Goal: Task Accomplishment & Management: Manage account settings

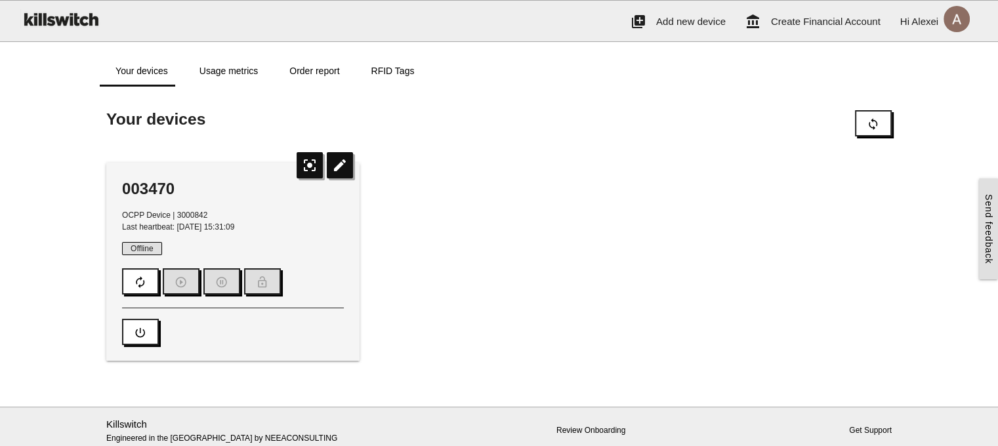
scroll to position [7, 0]
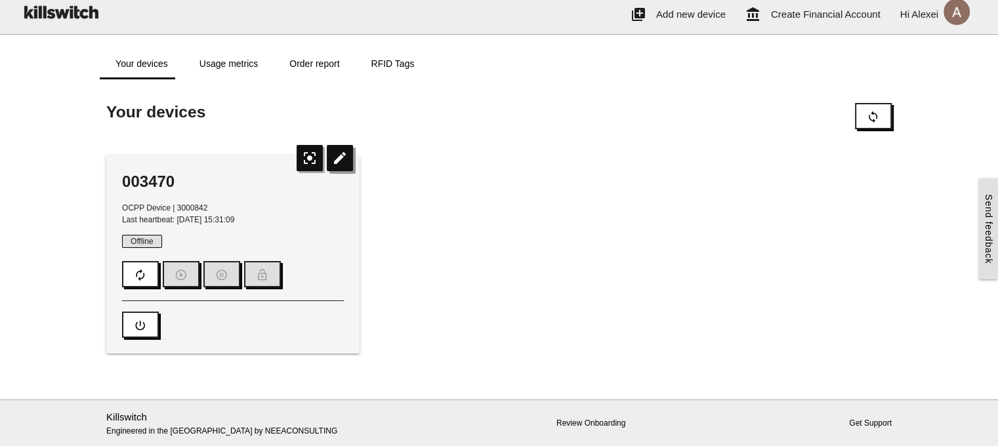
click at [339, 157] on icon "edit" at bounding box center [340, 158] width 26 height 26
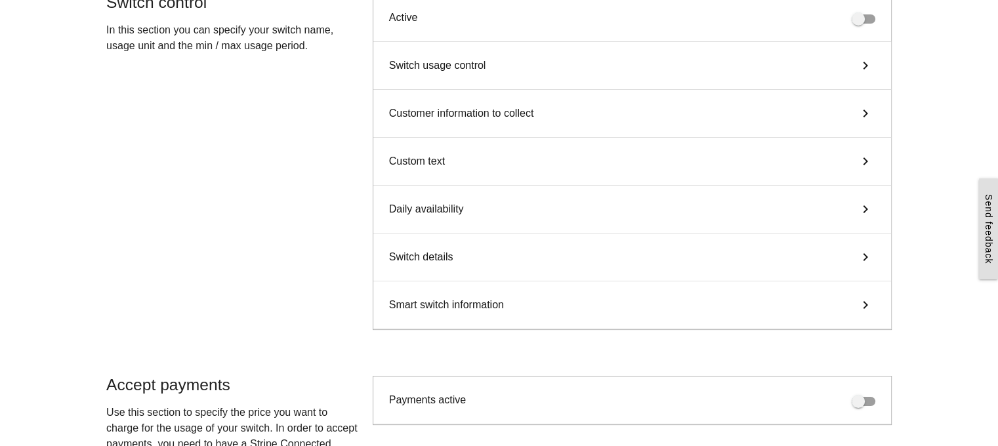
scroll to position [131, 0]
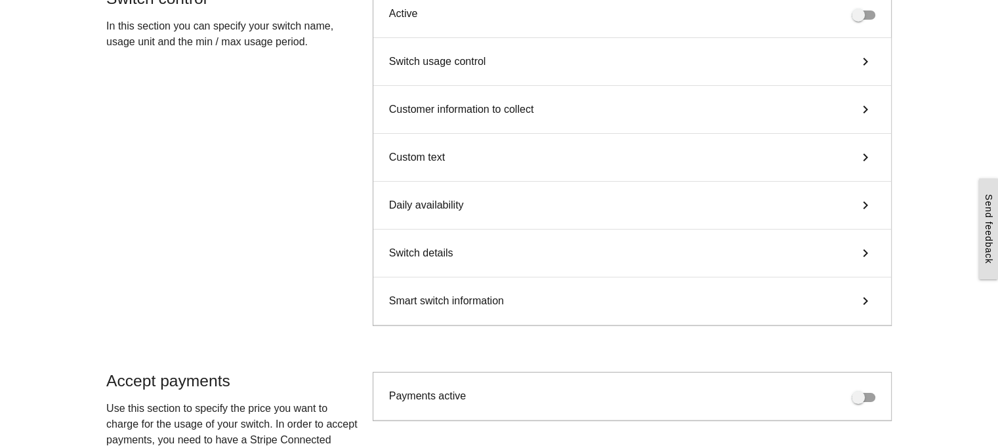
click at [476, 251] on div "Switch details keyboard_arrow_right" at bounding box center [632, 254] width 518 height 48
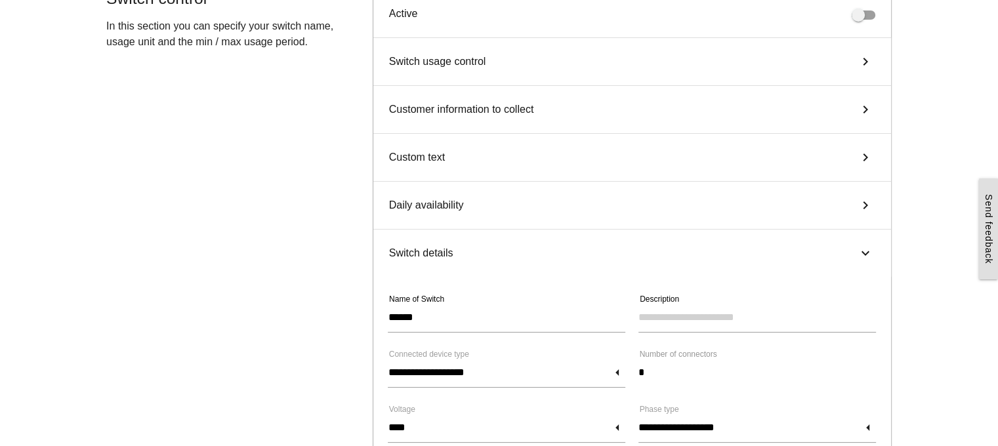
click at [476, 251] on div "Switch details keyboard_arrow_right" at bounding box center [632, 253] width 518 height 47
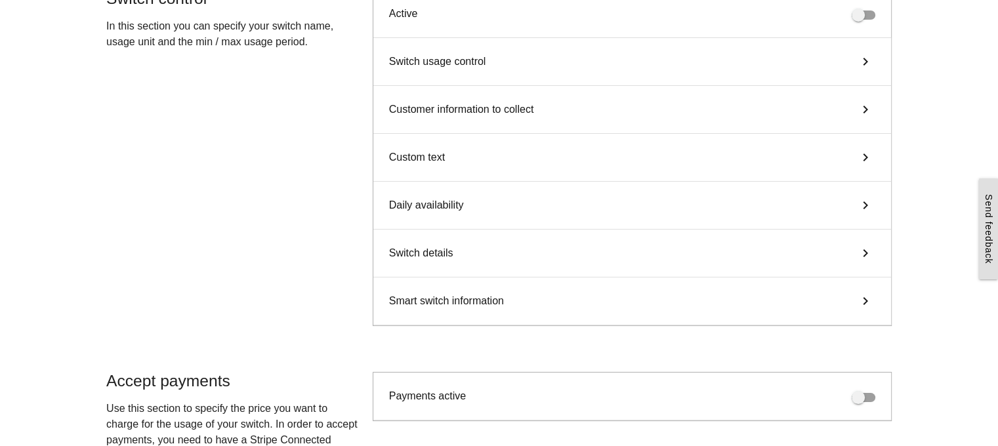
click at [474, 310] on div "Smart switch information keyboard_arrow_right" at bounding box center [632, 302] width 518 height 48
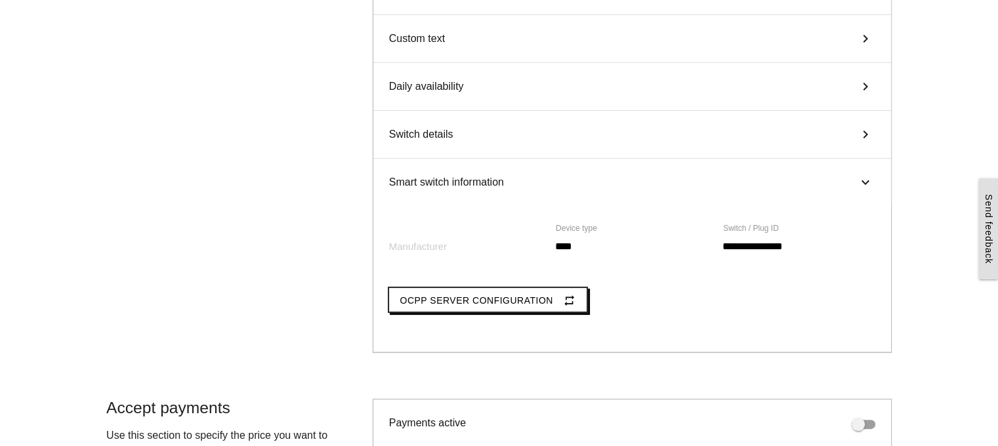
scroll to position [197, 0]
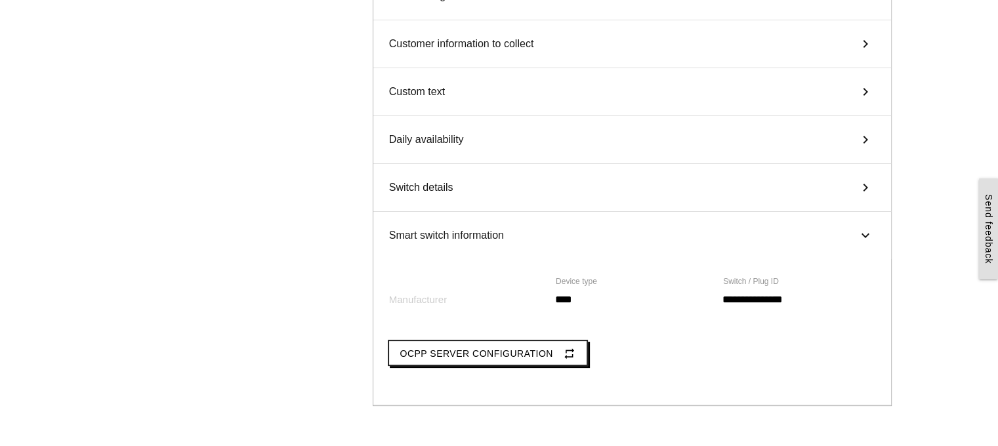
click at [448, 149] on div "Daily availability keyboard_arrow_right" at bounding box center [632, 140] width 518 height 48
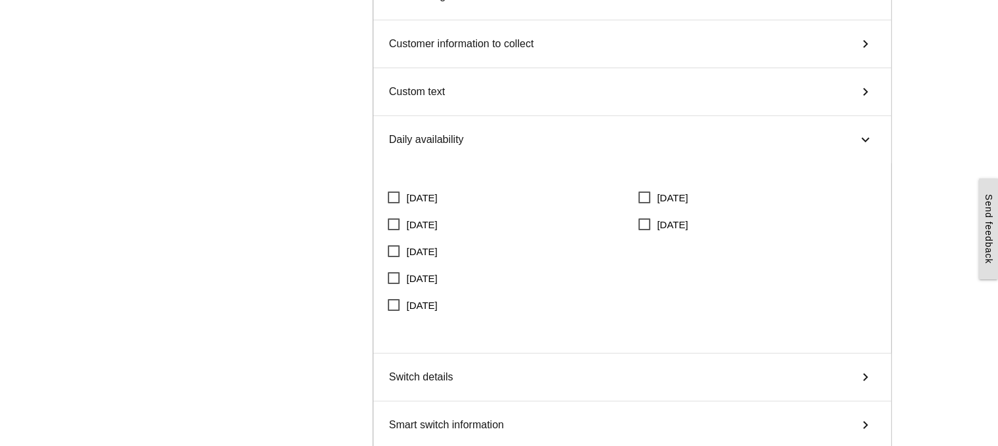
click at [448, 149] on div "Daily availability keyboard_arrow_right" at bounding box center [632, 139] width 518 height 47
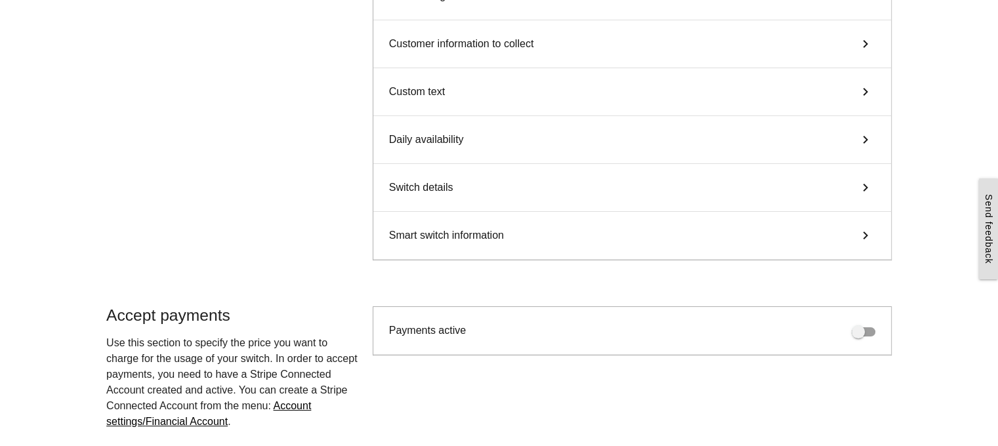
click at [452, 183] on span "Switch details" at bounding box center [421, 188] width 64 height 16
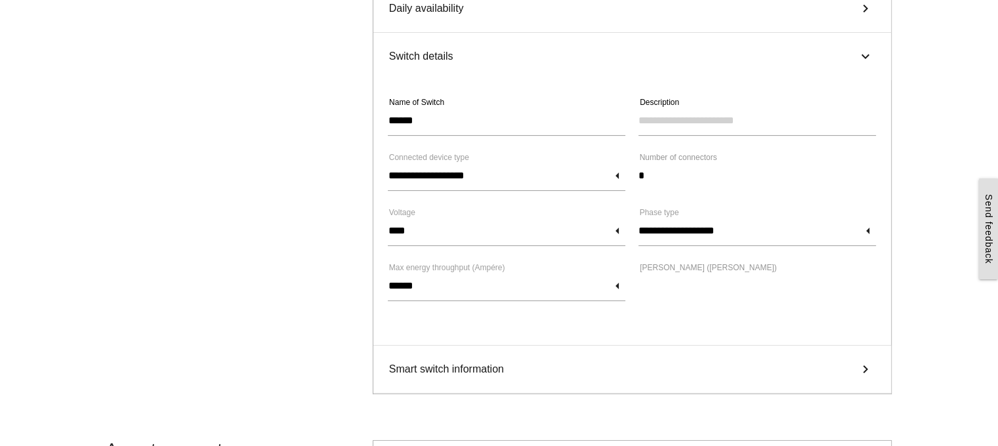
scroll to position [0, 0]
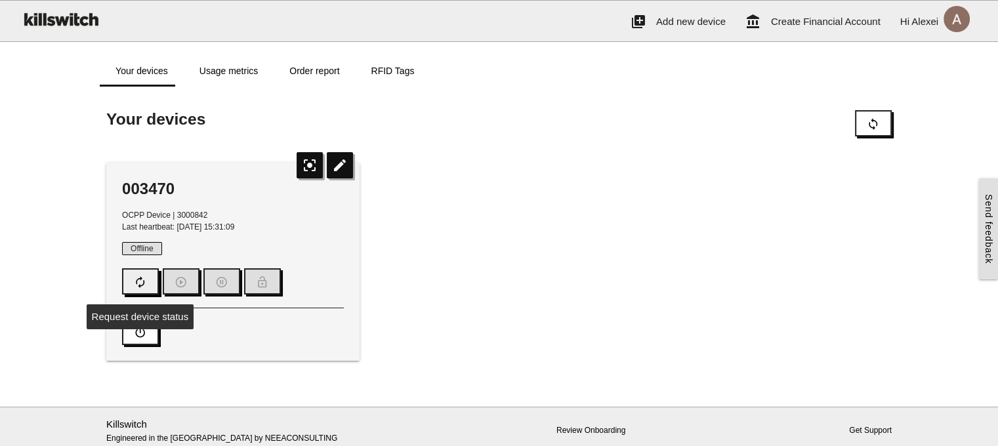
click at [144, 283] on icon "autorenew" at bounding box center [140, 282] width 13 height 25
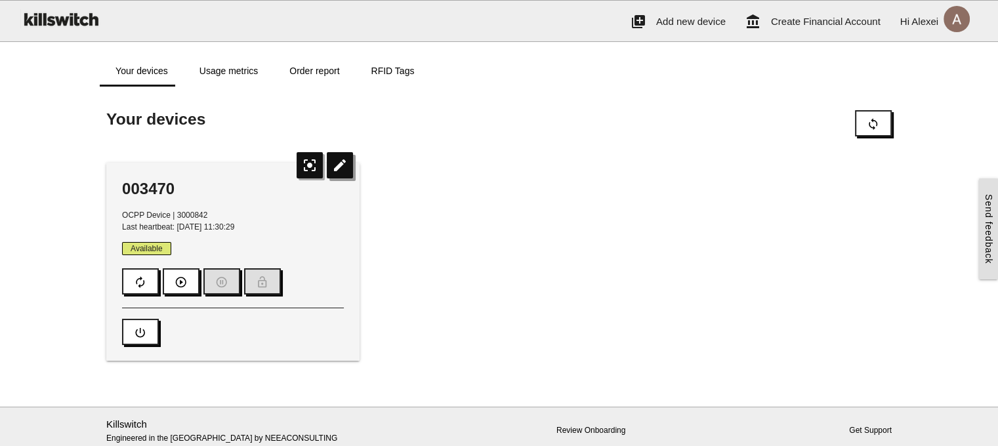
click at [342, 165] on icon "edit" at bounding box center [340, 165] width 26 height 26
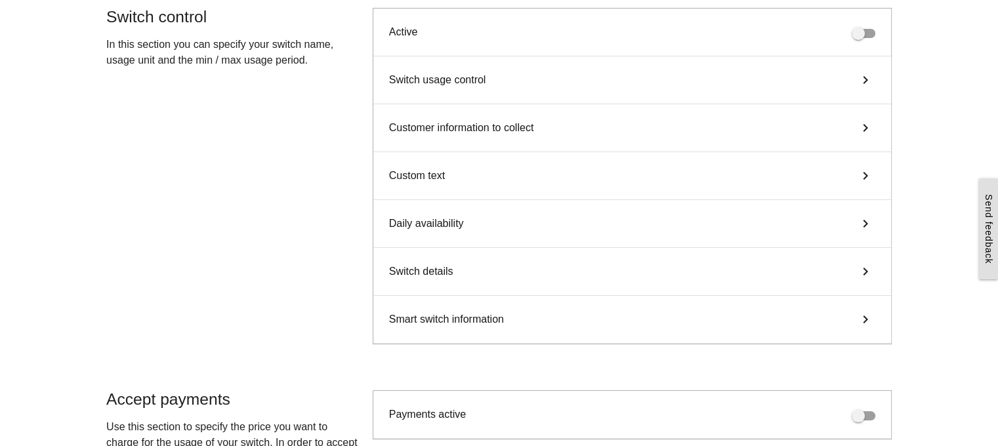
scroll to position [131, 0]
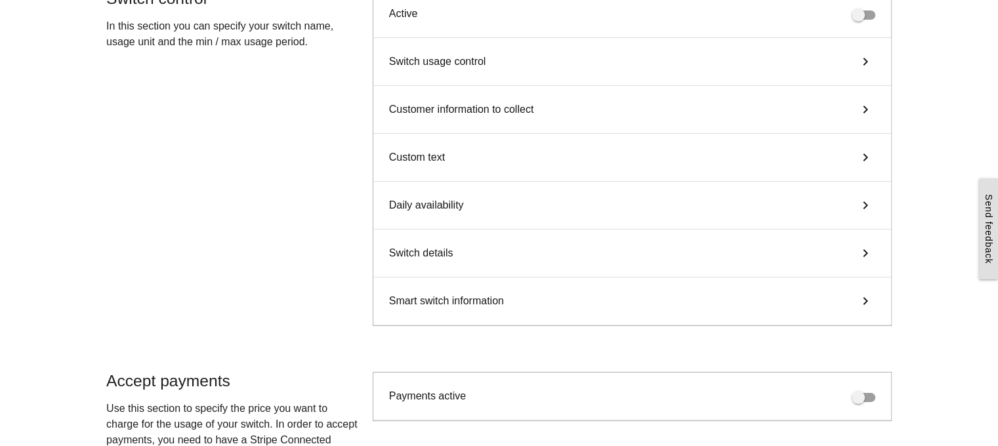
click at [423, 203] on span "Daily availability" at bounding box center [426, 206] width 75 height 16
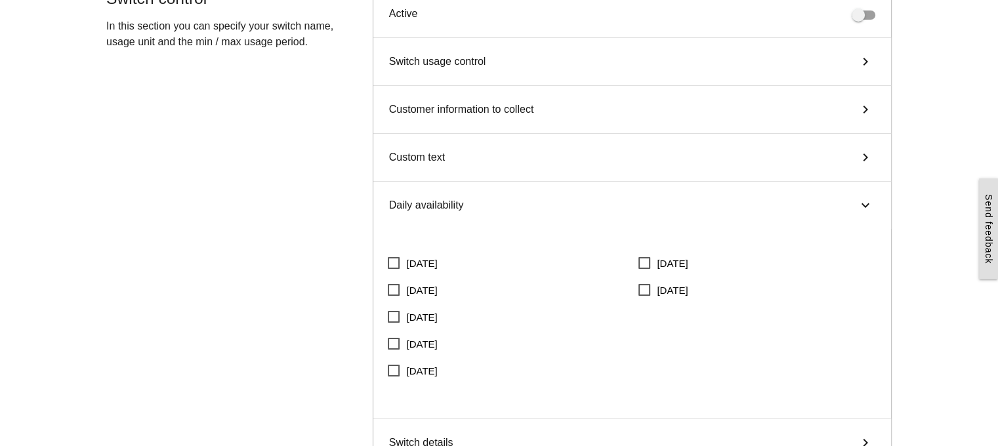
click at [460, 188] on div "Daily availability keyboard_arrow_right" at bounding box center [632, 205] width 518 height 47
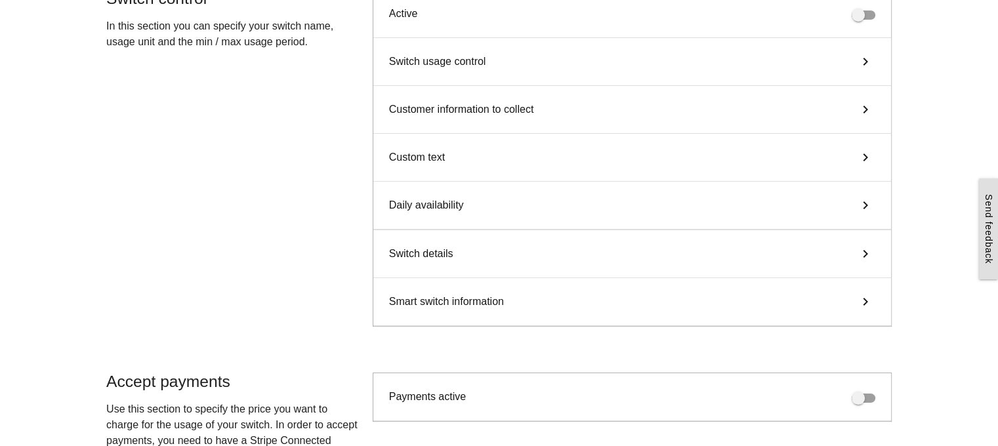
click at [449, 162] on div "Custom text keyboard_arrow_right" at bounding box center [632, 158] width 518 height 48
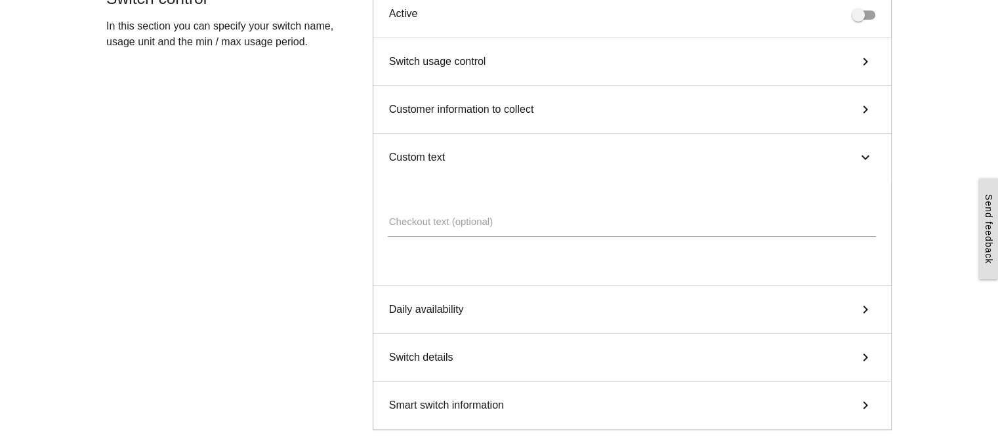
click at [449, 162] on div "Custom text keyboard_arrow_right" at bounding box center [632, 157] width 518 height 47
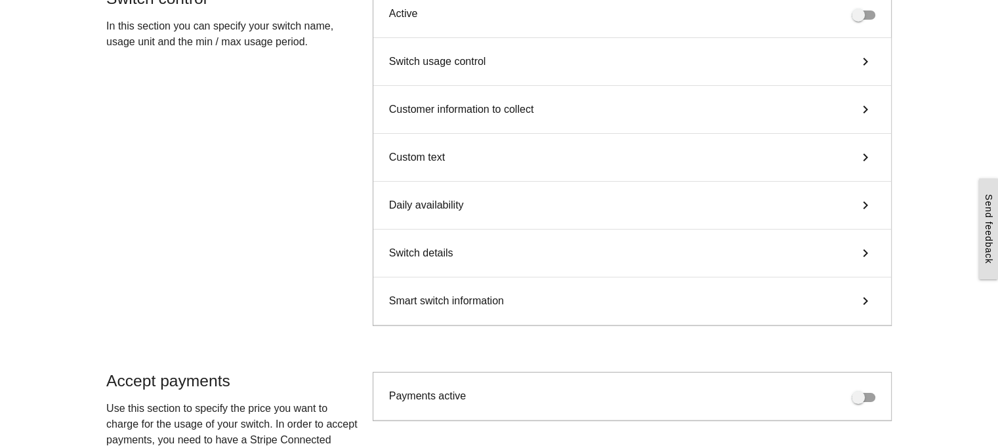
click at [447, 112] on span "Customer information to collect" at bounding box center [461, 110] width 145 height 16
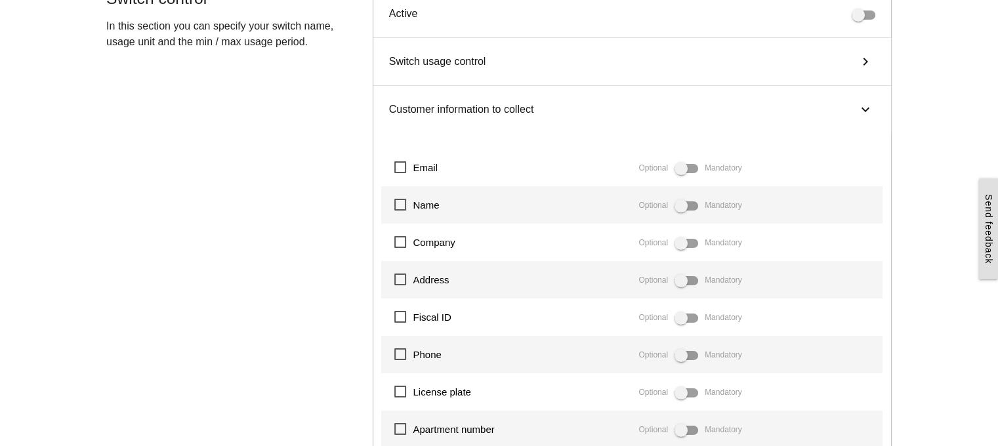
click at [447, 112] on span "Customer information to collect" at bounding box center [461, 110] width 145 height 16
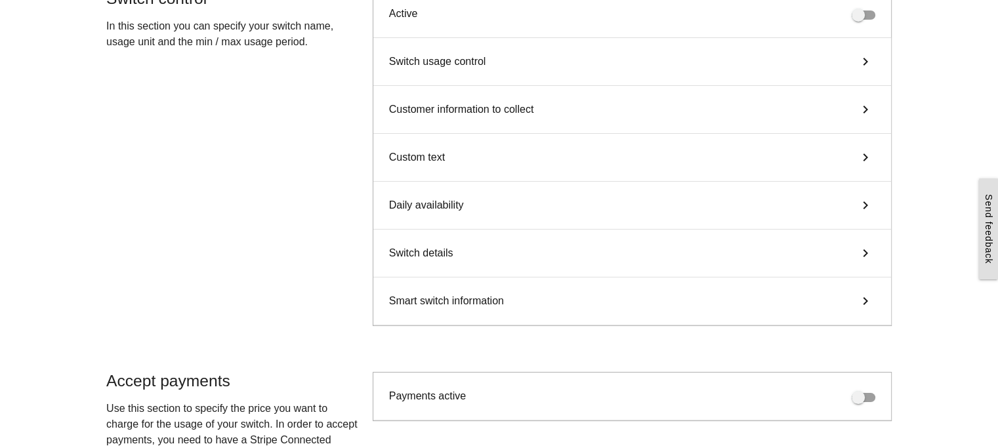
click at [462, 293] on span "Smart switch information" at bounding box center [446, 301] width 115 height 16
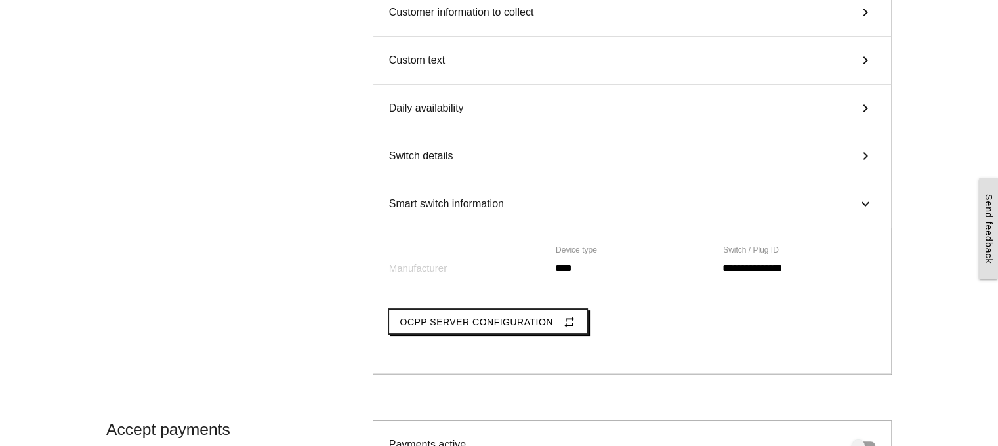
scroll to position [328, 0]
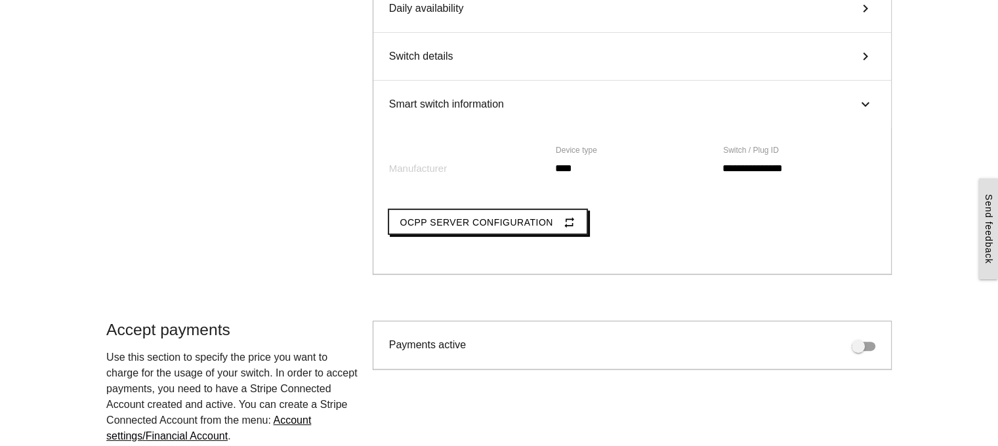
click at [473, 61] on div "Switch details keyboard_arrow_right" at bounding box center [632, 57] width 518 height 48
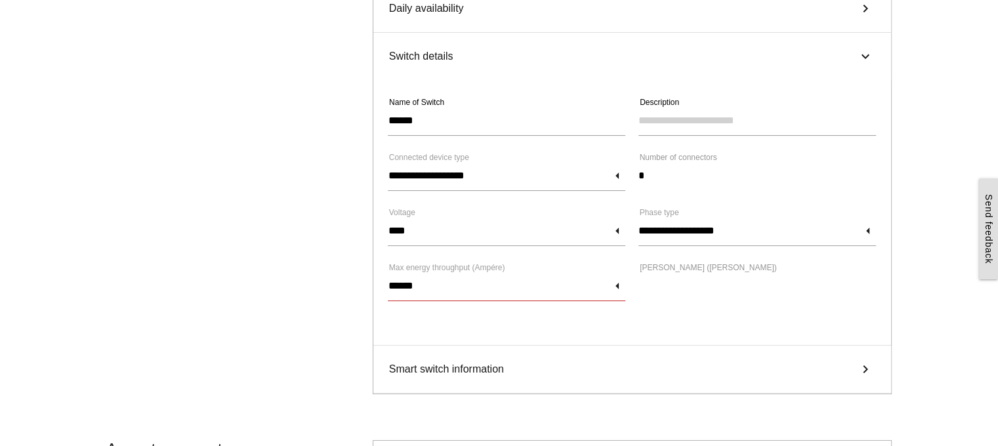
click at [541, 280] on input "******" at bounding box center [507, 286] width 238 height 30
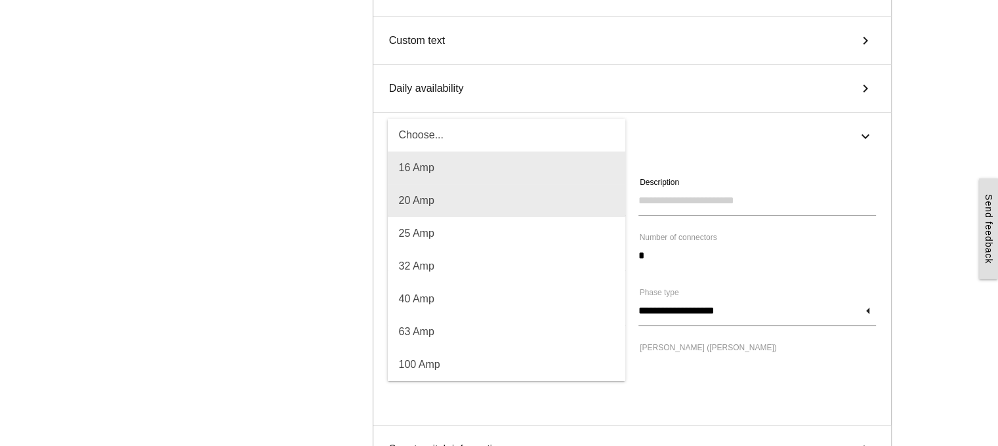
scroll to position [262, 0]
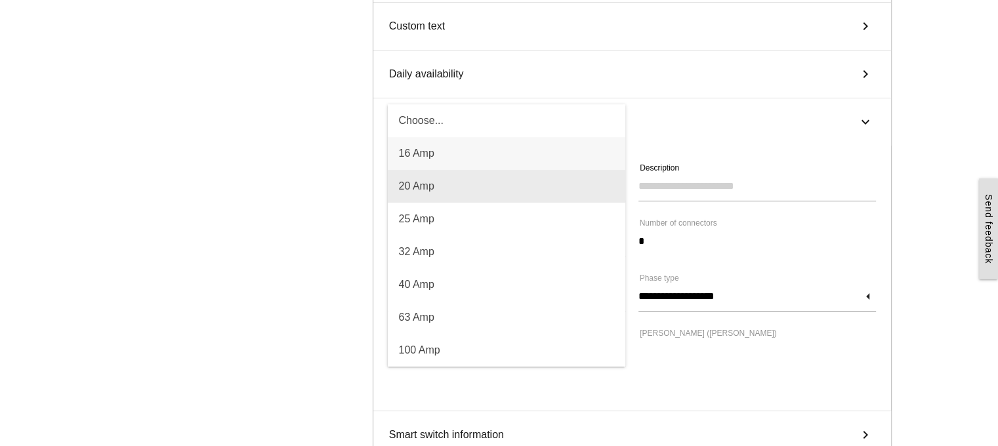
click at [447, 179] on span "20 Amp" at bounding box center [507, 186] width 238 height 33
type input "****"
type input "******"
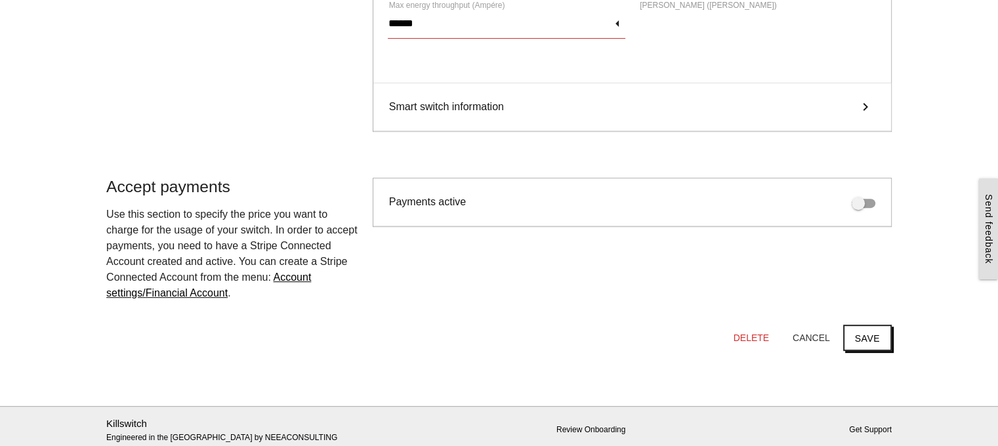
scroll to position [394, 0]
